Goal: Task Accomplishment & Management: Manage account settings

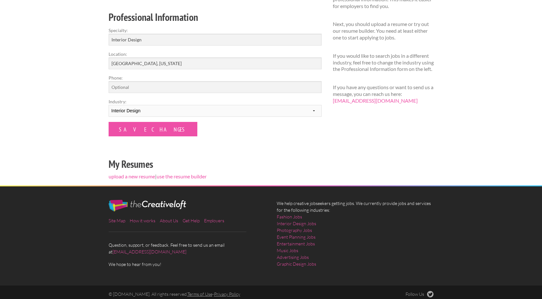
scroll to position [99, 0]
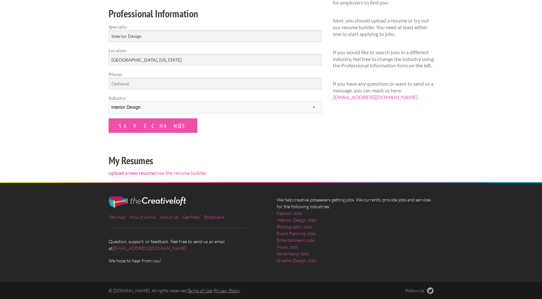
click at [144, 170] on link "upload a new resume" at bounding box center [132, 173] width 46 height 6
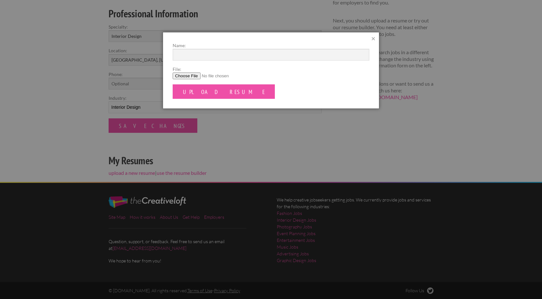
click at [195, 77] on input "File:" at bounding box center [271, 75] width 197 height 7
type input "C:\fakepath\Casey Prendergast Interior Design Resume 10.2025.pdf"
click at [200, 63] on form "Name: File: Upload Resume" at bounding box center [271, 70] width 197 height 57
click at [202, 60] on input "Name:" at bounding box center [271, 55] width 197 height 12
type input "C"
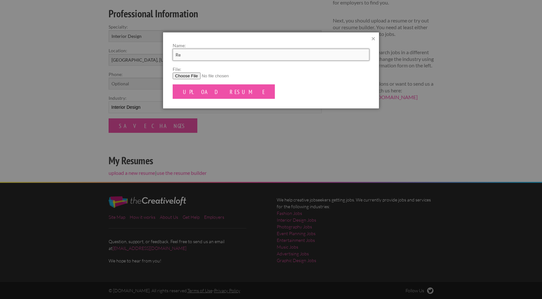
type input "R"
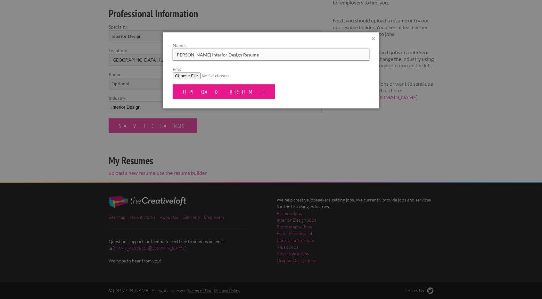
type input "Casey Prendergast Interior Design Resume"
click at [202, 87] on input "Upload Resume" at bounding box center [224, 91] width 103 height 14
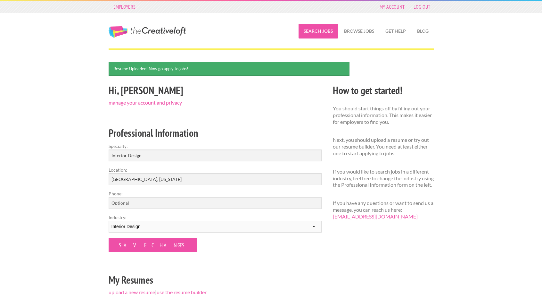
click at [323, 33] on link "Search Jobs" at bounding box center [318, 31] width 39 height 15
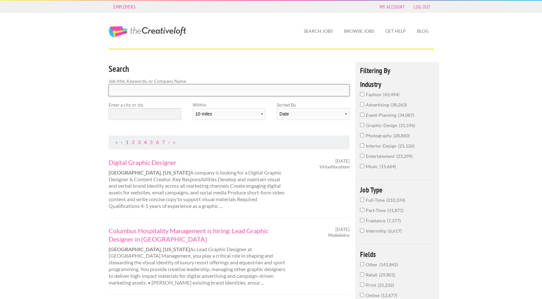
click at [235, 93] on input "Search" at bounding box center [229, 90] width 241 height 12
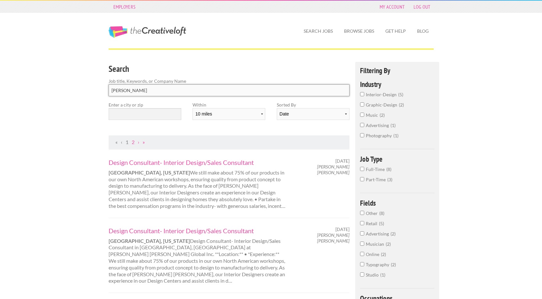
type input "MA Allen"
click at [141, 117] on input "text" at bounding box center [145, 114] width 73 height 12
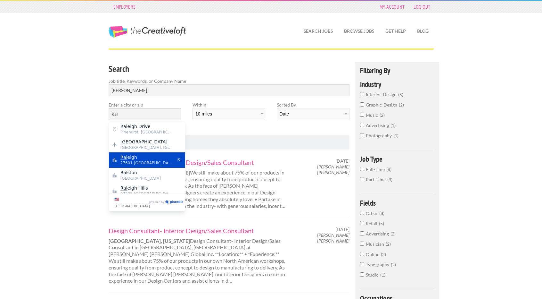
click at [149, 162] on span "27601 United States of America" at bounding box center [147, 163] width 53 height 6
type input "Raleigh"
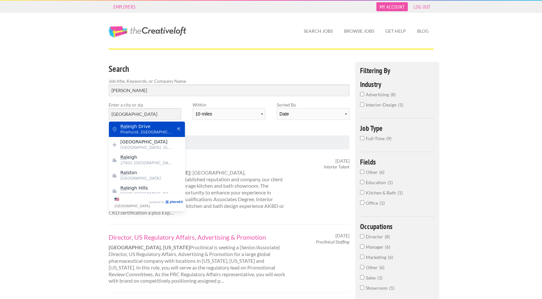
click at [399, 9] on link "My Account" at bounding box center [392, 6] width 31 height 9
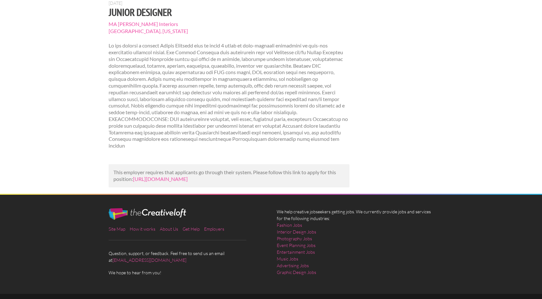
scroll to position [64, 0]
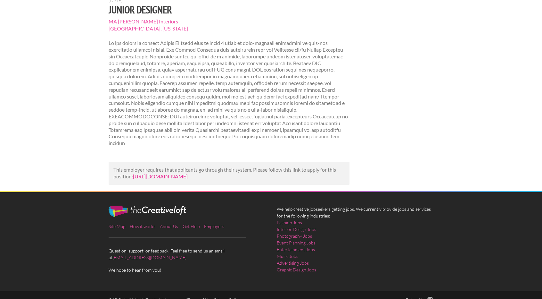
click at [159, 175] on link "https://businessofhome.com/jobs/senior-interior-designer-a4d0c6ac-d9ec-4f09-81b…" at bounding box center [160, 176] width 55 height 6
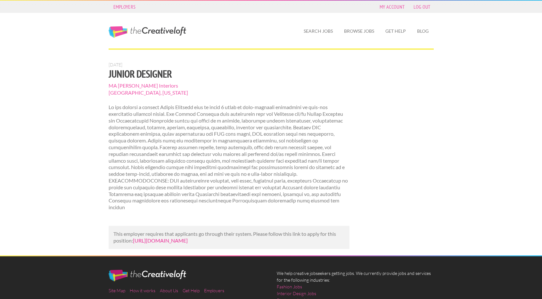
click at [154, 239] on link "[URL][DOMAIN_NAME]" at bounding box center [160, 240] width 55 height 6
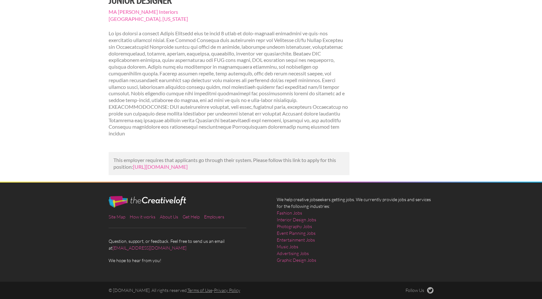
scroll to position [87, 0]
click at [188, 163] on link "[URL][DOMAIN_NAME]" at bounding box center [160, 166] width 55 height 6
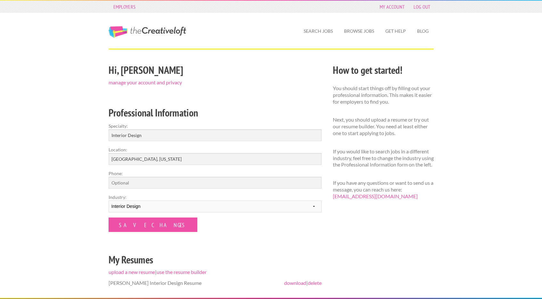
drag, startPoint x: 139, startPoint y: 29, endPoint x: 71, endPoint y: 45, distance: 70.1
click at [71, 45] on div "The Creative Loft Search Jobs Browse Jobs Get Help Blog" at bounding box center [271, 31] width 542 height 36
click at [154, 81] on link "manage your account and privacy" at bounding box center [145, 82] width 73 height 6
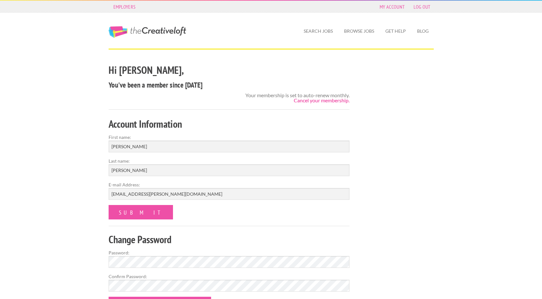
click at [301, 99] on link "Cancel your membership." at bounding box center [322, 100] width 56 height 6
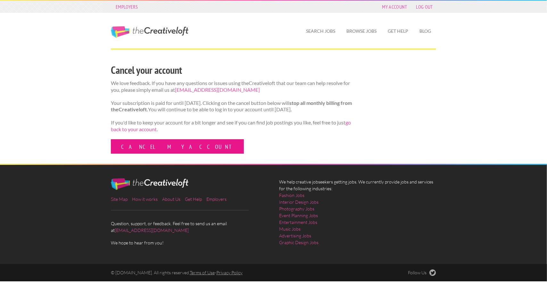
click at [145, 154] on link "Cancel my account" at bounding box center [177, 146] width 133 height 14
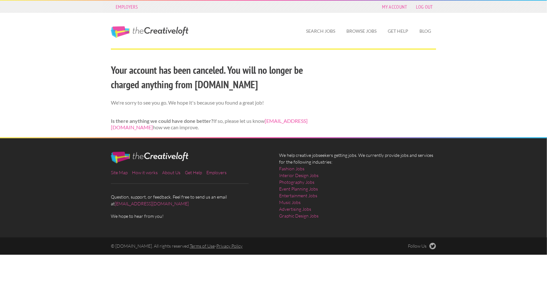
click at [287, 121] on p "Is there anything we could have done better? If so, please let us know [EMAIL_A…" at bounding box center [217, 124] width 213 height 13
